Goal: Information Seeking & Learning: Check status

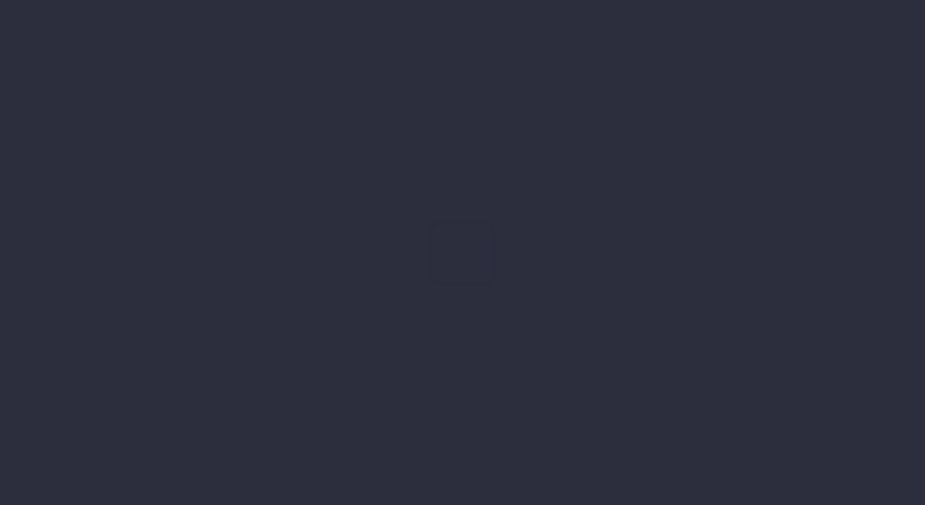
click at [381, 250] on div at bounding box center [462, 252] width 925 height 505
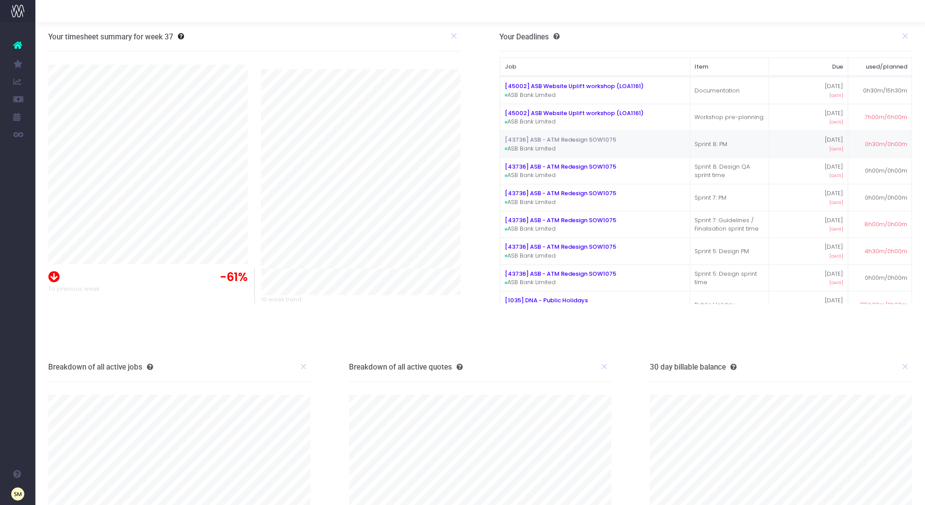
click at [583, 142] on link "[43736] ASB - ATM Redesign SOW1075" at bounding box center [560, 139] width 111 height 8
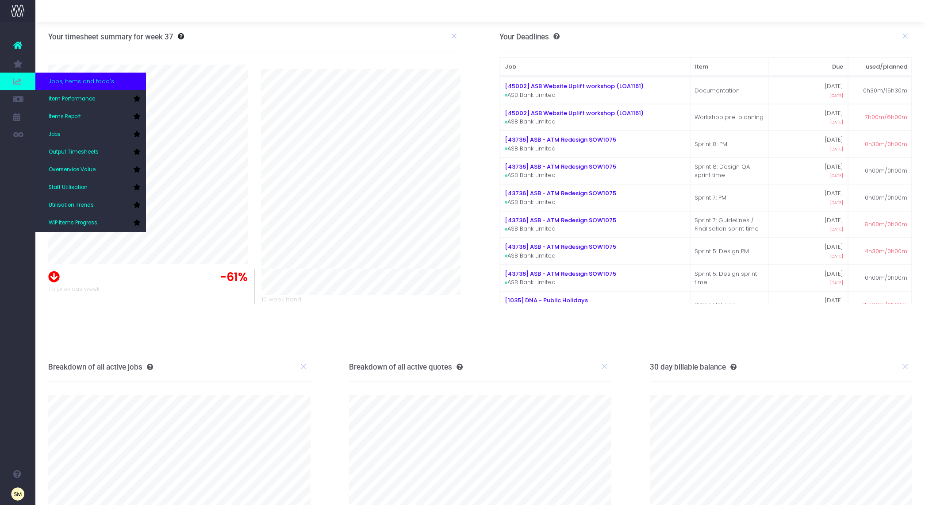
click at [103, 86] on div "Jobs, items and todo's" at bounding box center [90, 82] width 111 height 18
click at [90, 100] on span "Item Performance" at bounding box center [72, 99] width 46 height 8
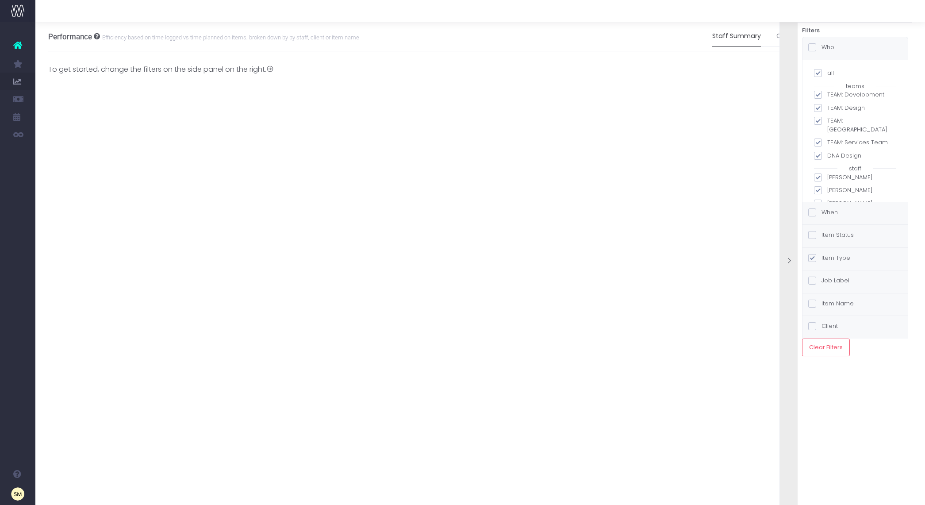
click at [814, 47] on span at bounding box center [812, 47] width 8 height 8
click at [822, 47] on input "Who" at bounding box center [825, 46] width 6 height 6
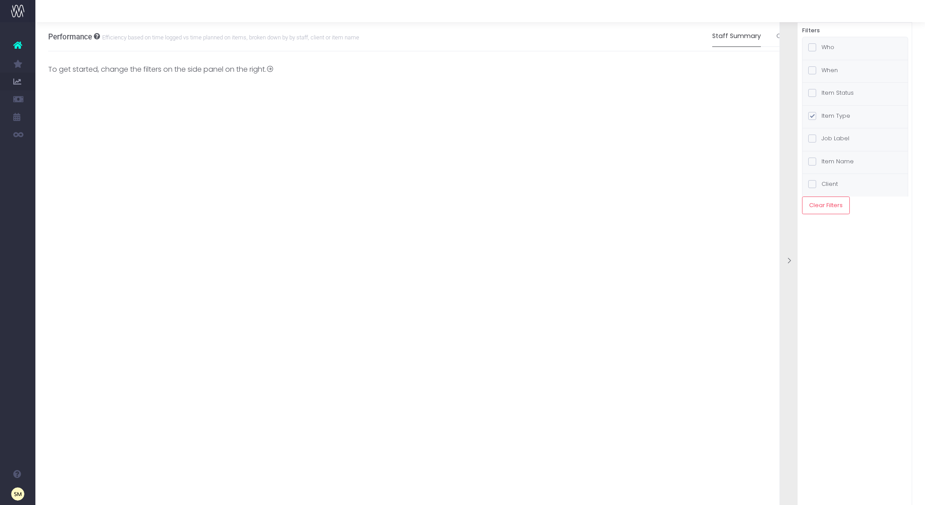
click at [812, 48] on span at bounding box center [812, 47] width 8 height 8
click at [822, 48] on input "Who" at bounding box center [825, 46] width 6 height 6
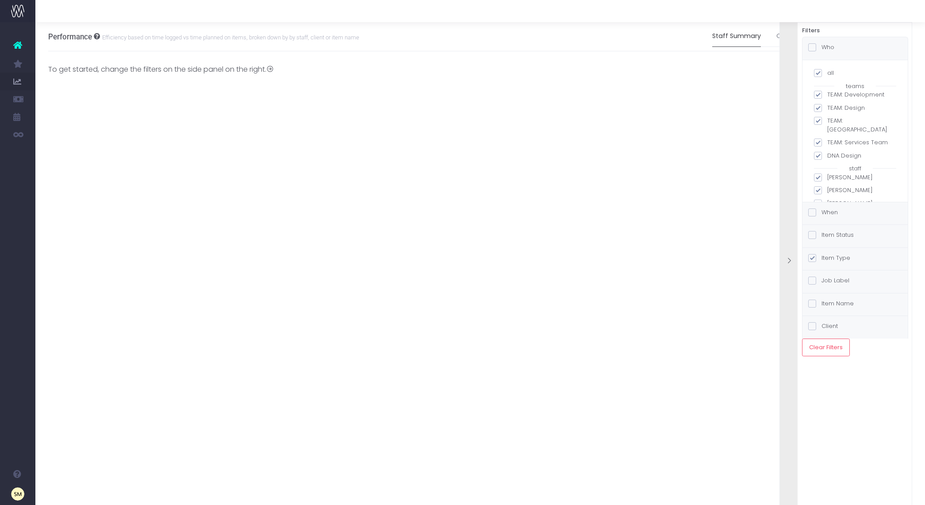
click at [812, 48] on span at bounding box center [812, 47] width 8 height 8
click at [822, 48] on input "Who" at bounding box center [825, 46] width 6 height 6
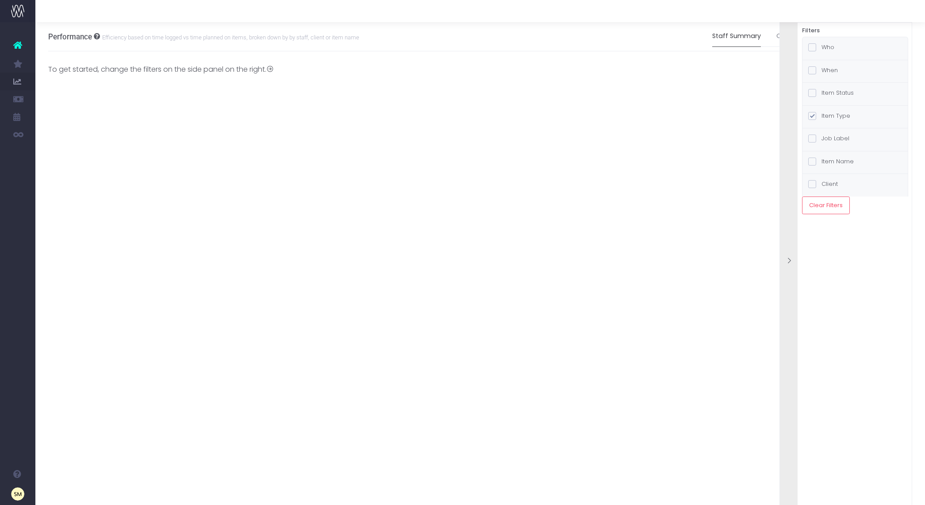
scroll to position [0, 7]
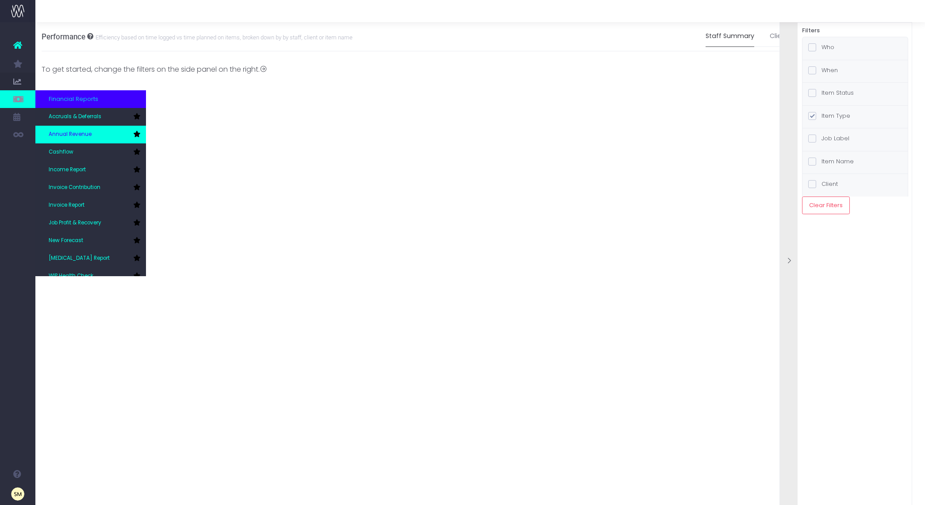
click at [97, 132] on link "Annual Revenue" at bounding box center [90, 135] width 111 height 18
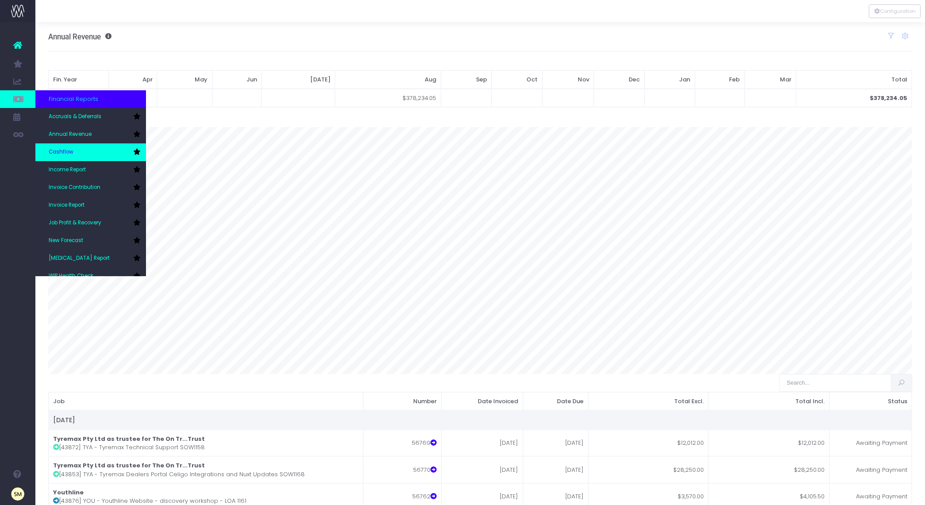
click at [82, 154] on link "Cashflow" at bounding box center [90, 152] width 111 height 18
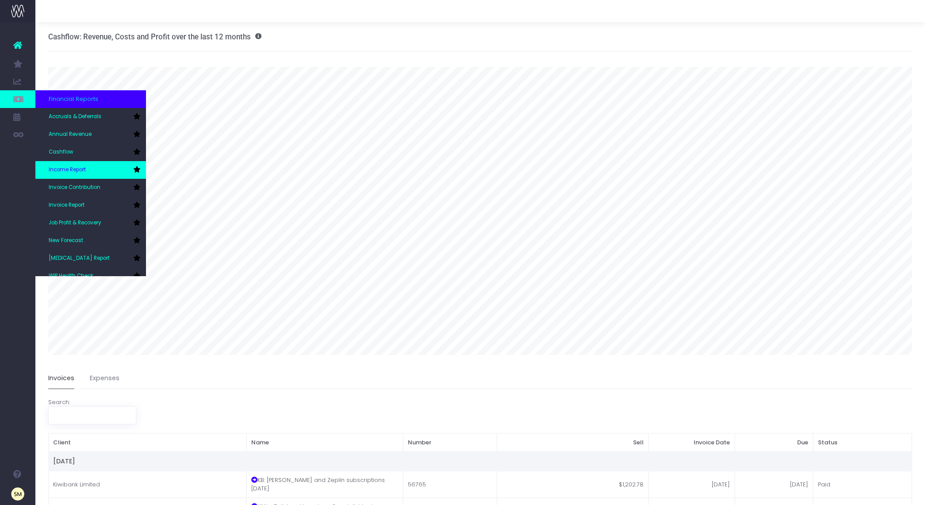
click at [75, 168] on span "Income Report" at bounding box center [67, 170] width 37 height 8
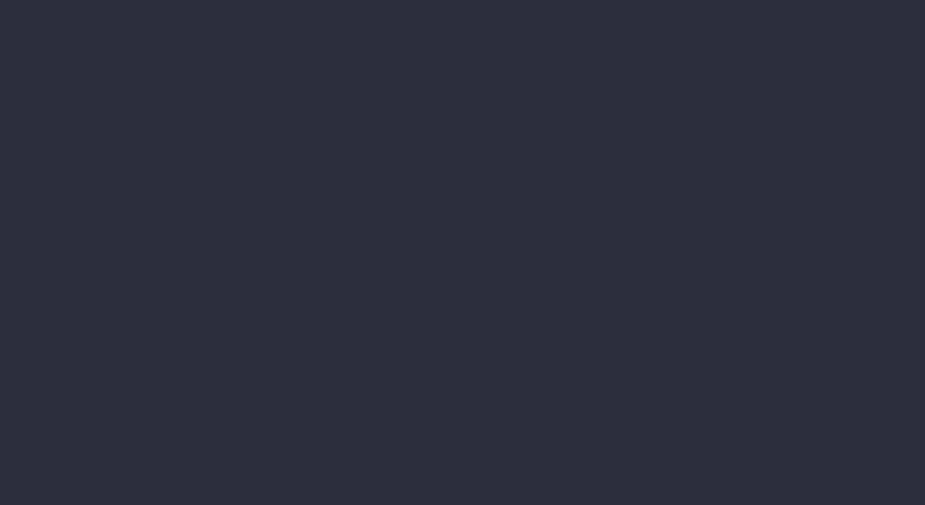
select select "job"
select select "billing"
